Goal: Task Accomplishment & Management: Use online tool/utility

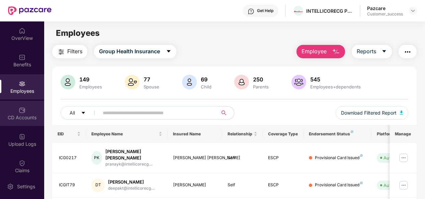
click at [25, 113] on div "CD Accounts" at bounding box center [22, 113] width 44 height 25
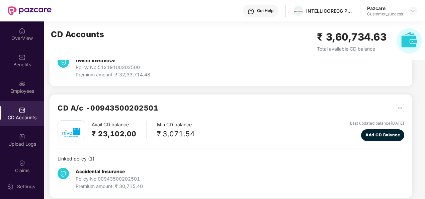
scroll to position [128, 0]
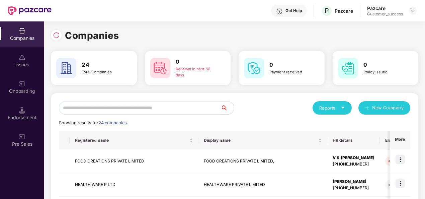
click at [100, 111] on input "text" at bounding box center [139, 107] width 161 height 13
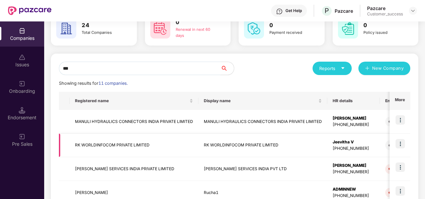
scroll to position [11, 0]
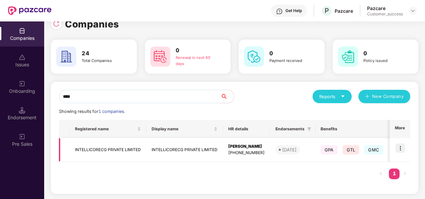
type input "****"
click at [242, 145] on div "[PERSON_NAME]" at bounding box center [246, 146] width 36 height 6
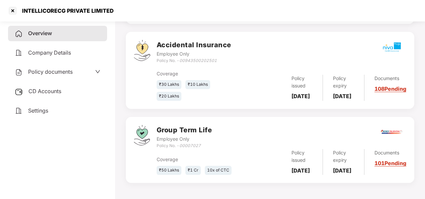
scroll to position [198, 0]
click at [389, 85] on link "108 Pending" at bounding box center [390, 88] width 32 height 7
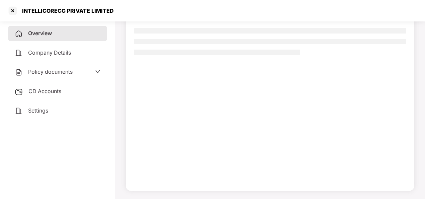
scroll to position [61, 0]
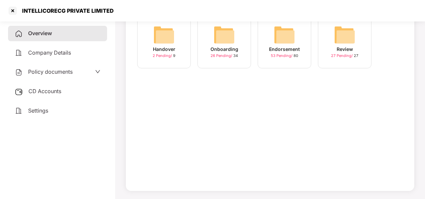
click at [290, 42] on img at bounding box center [283, 34] width 21 height 21
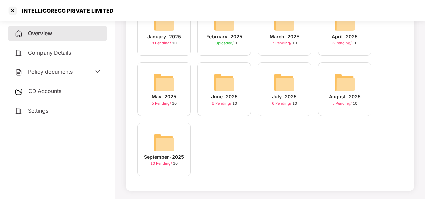
click at [340, 82] on img at bounding box center [344, 82] width 21 height 21
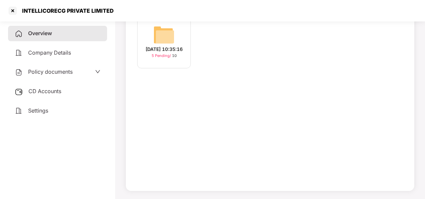
scroll to position [61, 0]
click at [161, 37] on img at bounding box center [163, 34] width 21 height 21
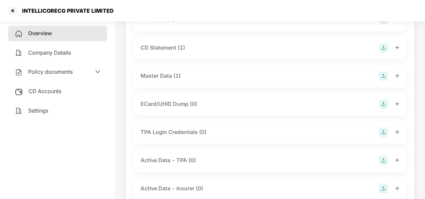
scroll to position [151, 0]
click at [169, 75] on div "Master Data (1)" at bounding box center [160, 76] width 40 height 8
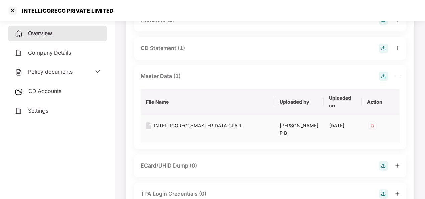
click at [171, 124] on div "INTELLICORECG-MASTER DATA GPA 1" at bounding box center [198, 125] width 88 height 7
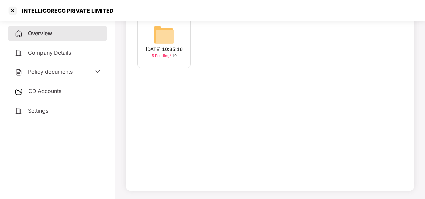
scroll to position [61, 0]
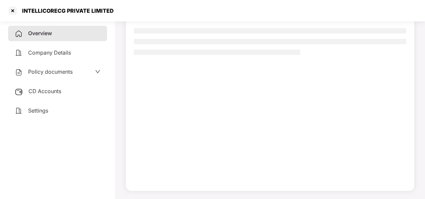
scroll to position [61, 0]
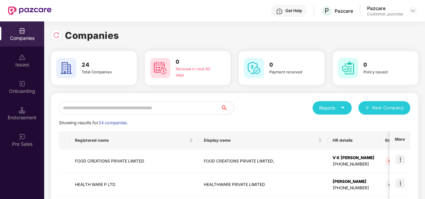
click at [148, 105] on input "text" at bounding box center [139, 107] width 161 height 13
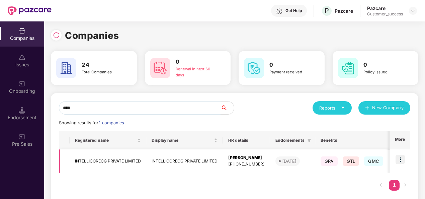
type input "****"
click at [240, 161] on div "[PHONE_NUMBER]" at bounding box center [246, 164] width 36 height 6
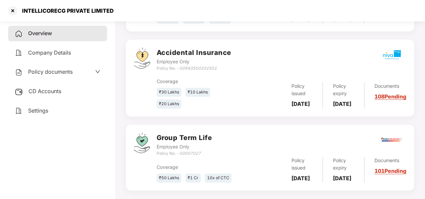
scroll to position [198, 0]
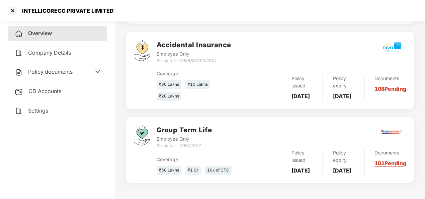
click at [394, 164] on link "101 Pending" at bounding box center [390, 162] width 32 height 7
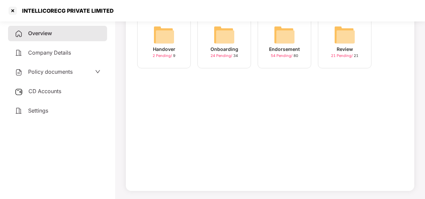
click at [286, 30] on img at bounding box center [283, 34] width 21 height 21
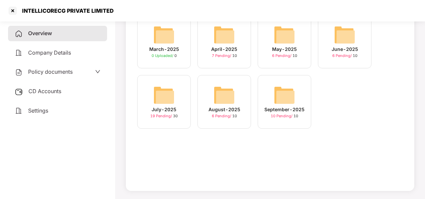
click at [225, 97] on img at bounding box center [223, 94] width 21 height 21
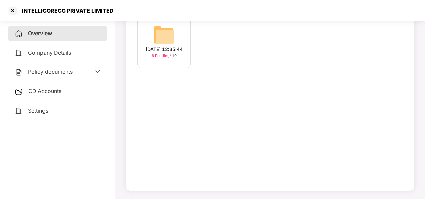
click at [165, 24] on img at bounding box center [163, 34] width 21 height 21
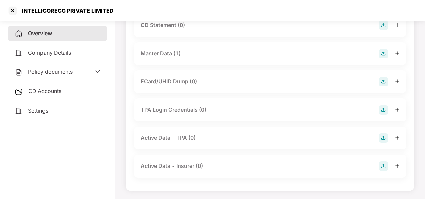
click at [160, 56] on div "Master Data (1)" at bounding box center [160, 53] width 40 height 8
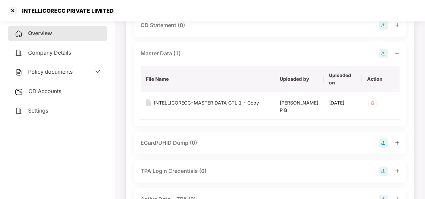
scroll to position [198, 0]
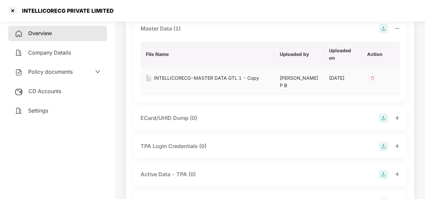
click at [156, 77] on div "INTELLICORECG-MASTER DATA GTL 1 - Copy" at bounding box center [206, 77] width 105 height 7
click at [11, 12] on div at bounding box center [12, 10] width 11 height 11
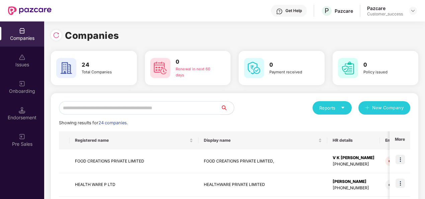
scroll to position [0, 0]
click at [93, 109] on input "text" at bounding box center [139, 107] width 161 height 13
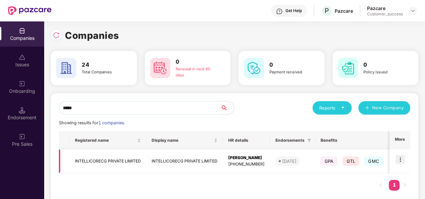
type input "*****"
click at [399, 158] on img at bounding box center [399, 158] width 9 height 9
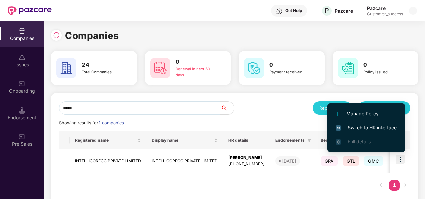
click at [374, 127] on span "Switch to HR interface" at bounding box center [365, 127] width 61 height 7
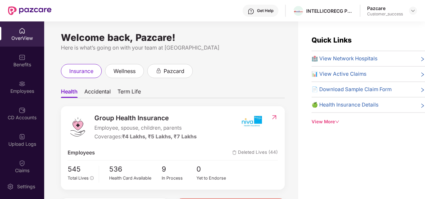
click at [19, 84] on img at bounding box center [22, 83] width 7 height 7
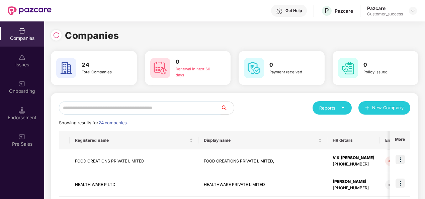
click at [102, 108] on input "text" at bounding box center [139, 107] width 161 height 13
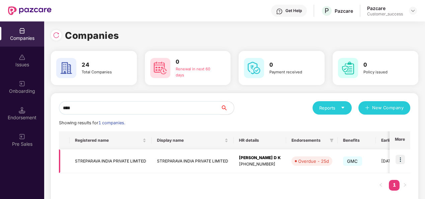
type input "****"
click at [399, 159] on img at bounding box center [399, 158] width 9 height 9
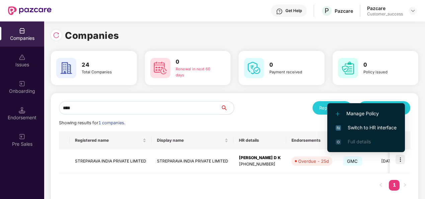
click at [378, 125] on span "Switch to HR interface" at bounding box center [365, 127] width 61 height 7
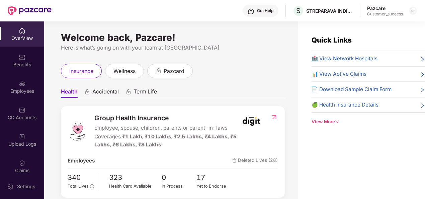
click at [16, 89] on div "Employees" at bounding box center [22, 91] width 44 height 7
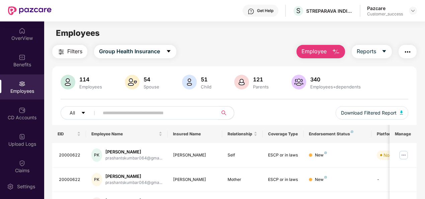
click at [135, 113] on input "text" at bounding box center [156, 113] width 106 height 10
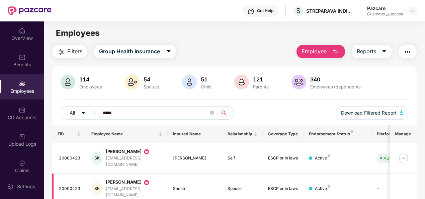
scroll to position [65, 0]
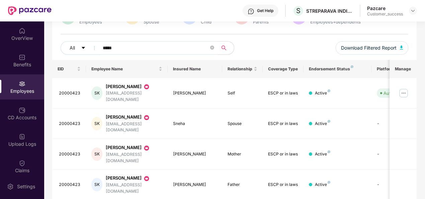
type input "*****"
